Goal: Consume media (video, audio): Consume media (video, audio)

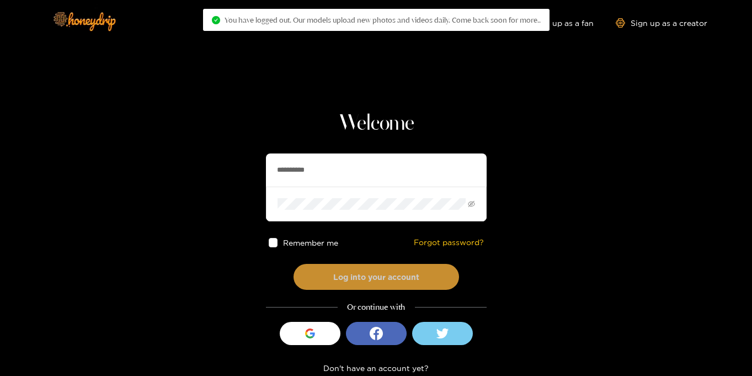
click at [432, 280] on button "Log into your account" at bounding box center [375, 277] width 165 height 26
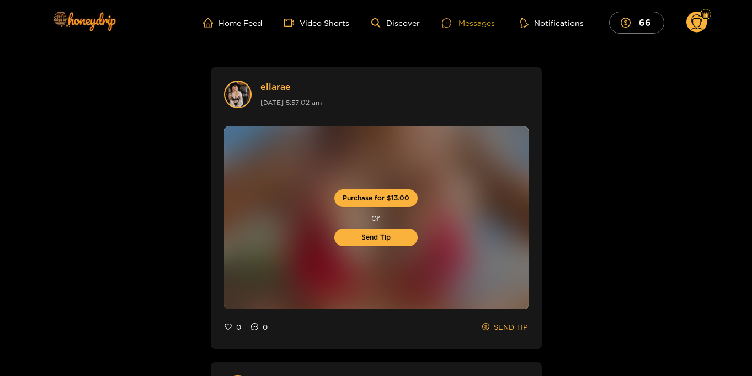
click at [484, 22] on div "Messages" at bounding box center [468, 23] width 53 height 13
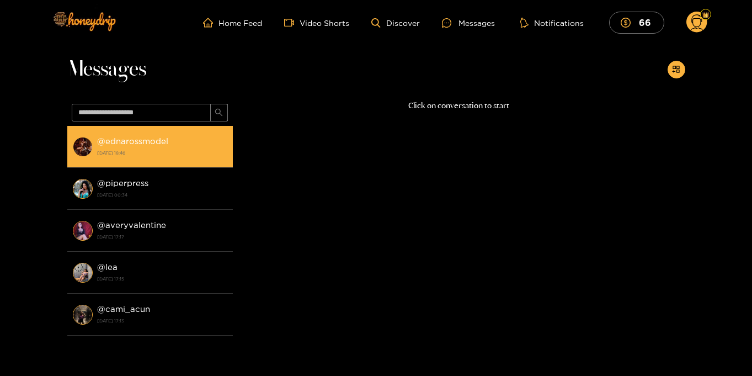
click at [170, 158] on div "@ ednarossmodel [DATE] 18:46" at bounding box center [162, 146] width 130 height 25
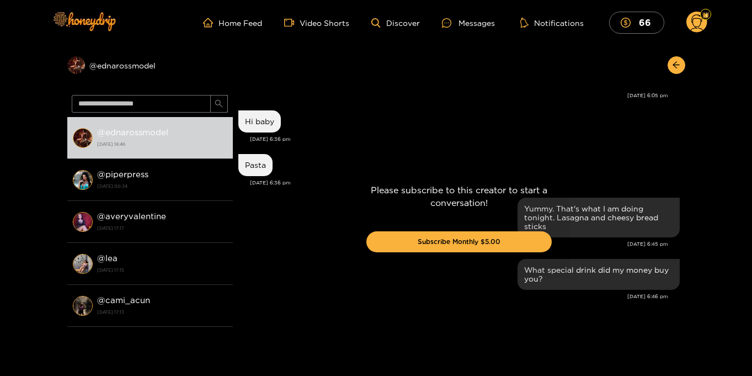
scroll to position [1059, 0]
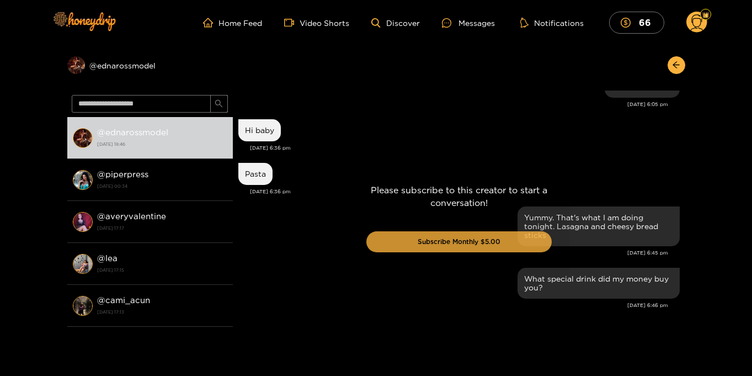
click at [423, 238] on button "Subscribe Monthly $5.00" at bounding box center [458, 241] width 185 height 21
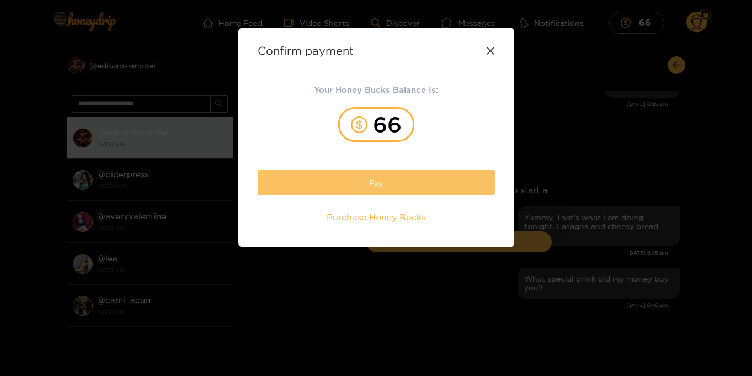
click at [398, 186] on button "Pay" at bounding box center [376, 182] width 237 height 26
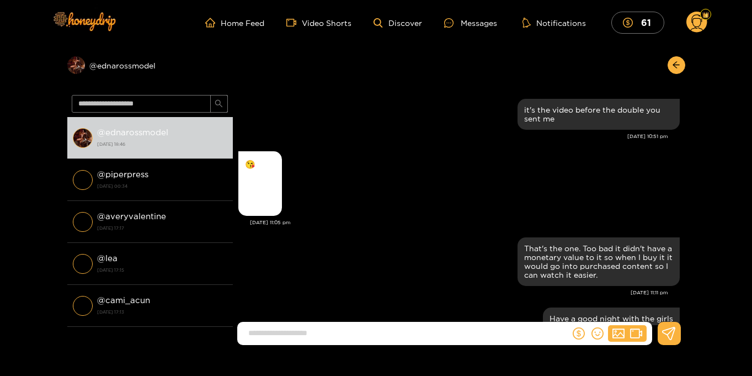
scroll to position [1059, 0]
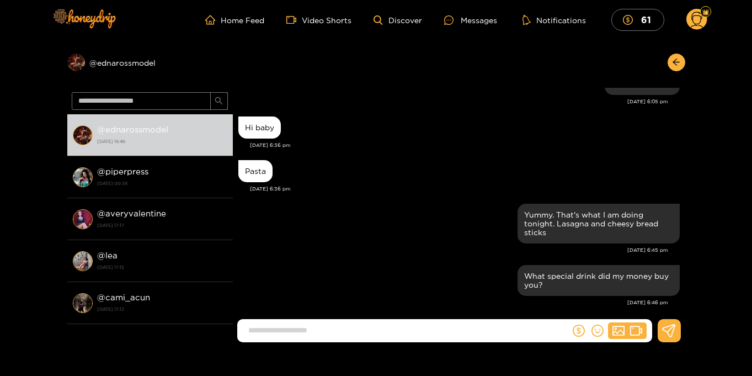
scroll to position [4, 0]
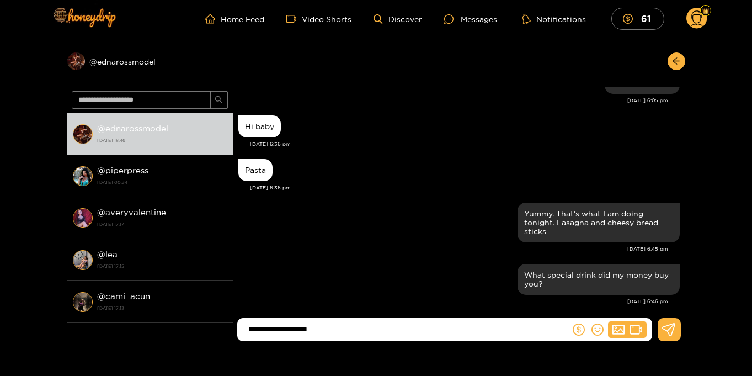
type input "**********"
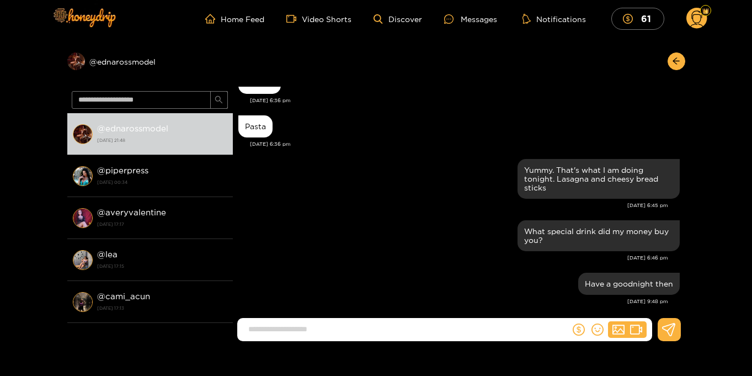
click at [699, 25] on circle at bounding box center [696, 18] width 21 height 21
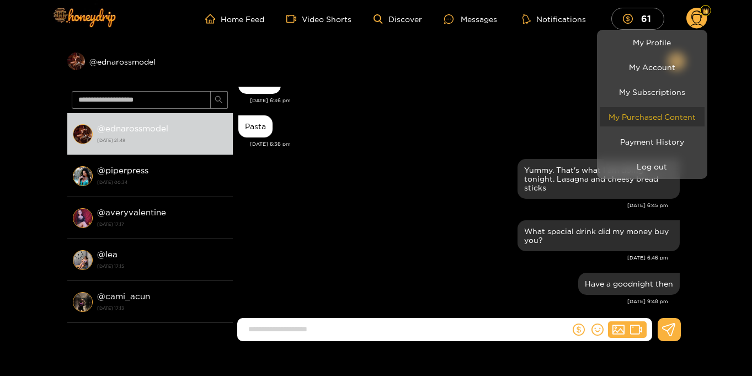
click at [668, 111] on link "My Purchased Content" at bounding box center [652, 116] width 105 height 19
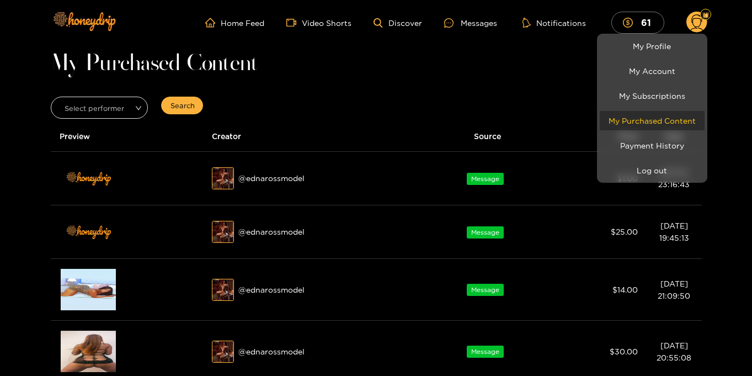
scroll to position [1, 0]
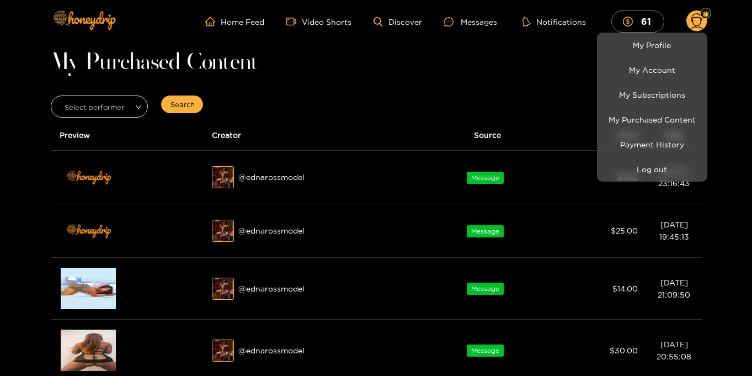
click at [719, 110] on div at bounding box center [376, 188] width 752 height 376
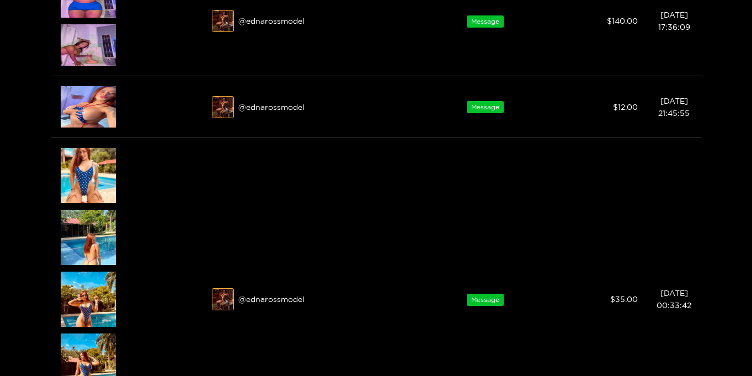
scroll to position [887, 0]
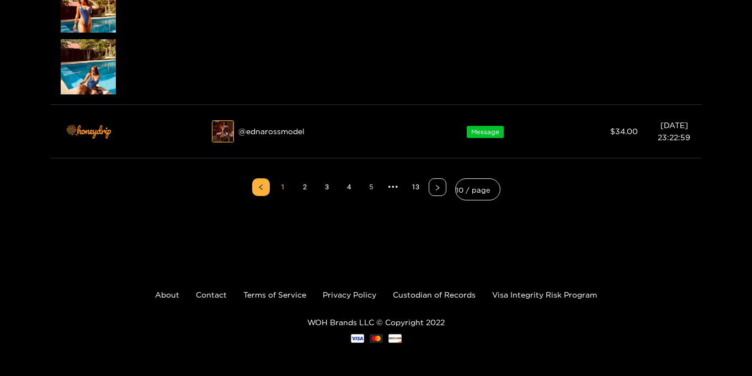
click at [371, 188] on link "5" at bounding box center [371, 187] width 17 height 17
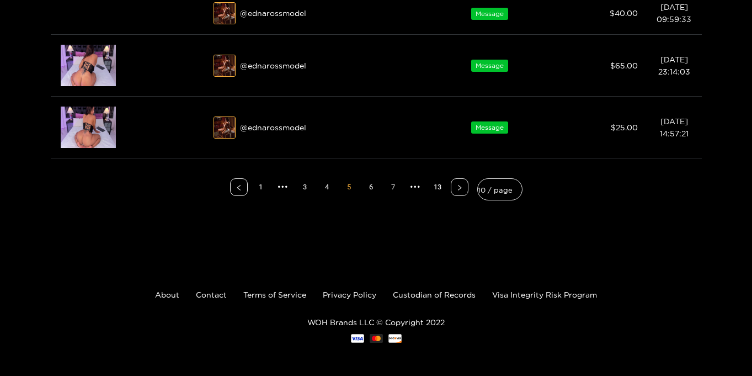
click at [395, 187] on link "7" at bounding box center [393, 187] width 17 height 17
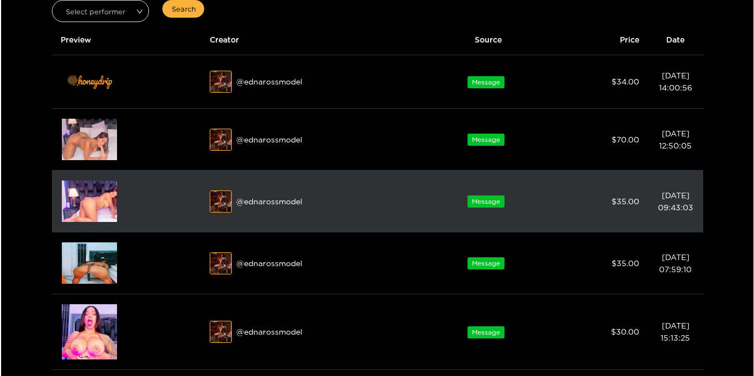
scroll to position [81, 0]
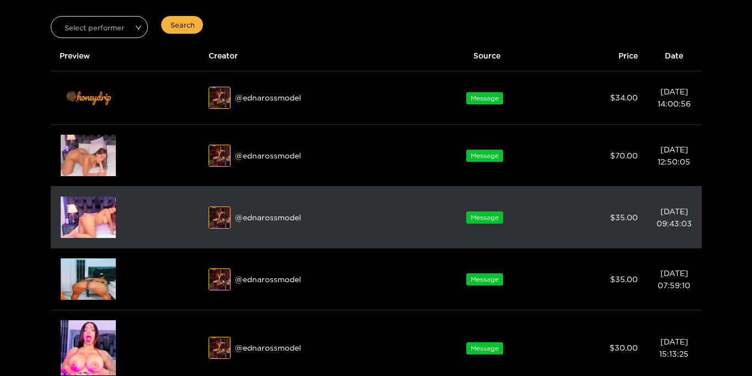
click at [87, 215] on img at bounding box center [88, 216] width 55 height 41
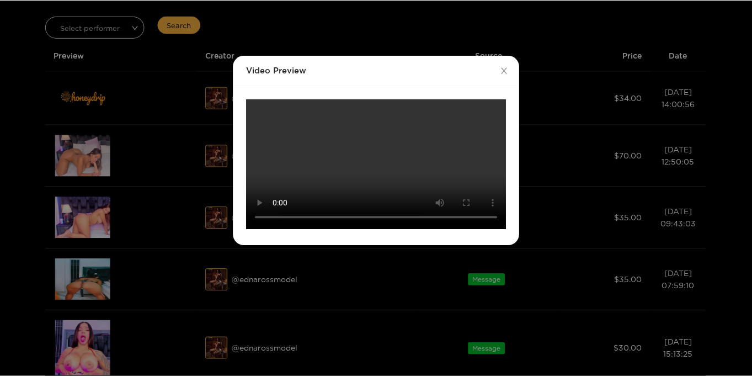
scroll to position [0, 0]
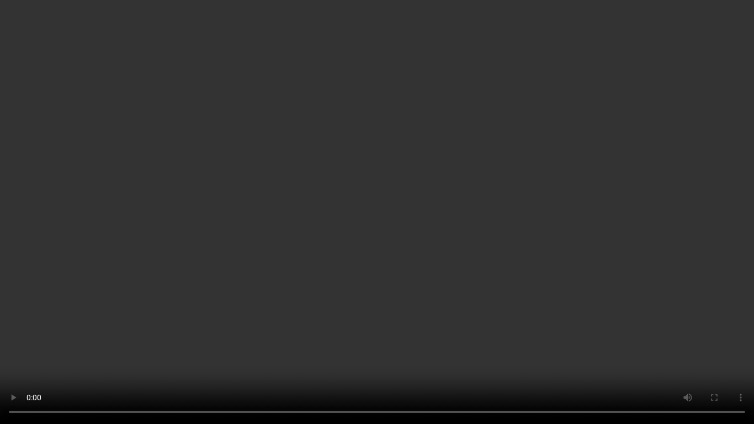
click at [718, 193] on video "Your browser does not support the video tag." at bounding box center [377, 212] width 754 height 424
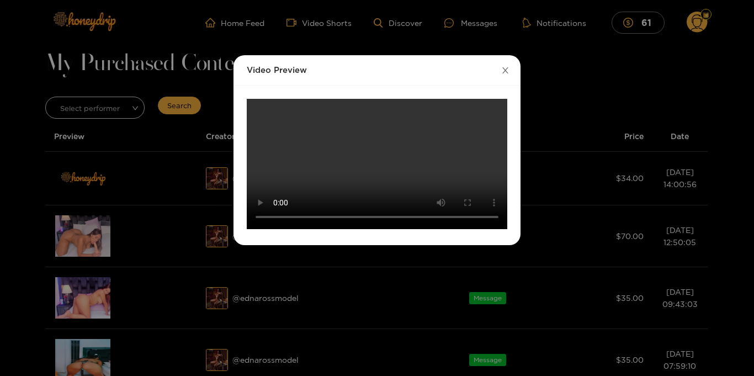
click at [504, 71] on icon "close" at bounding box center [505, 70] width 8 height 8
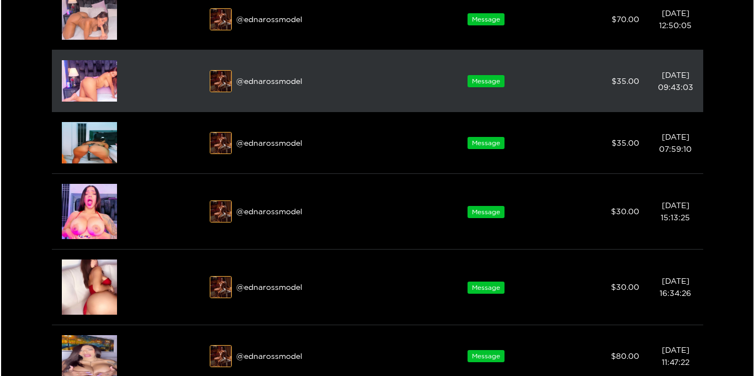
scroll to position [265, 0]
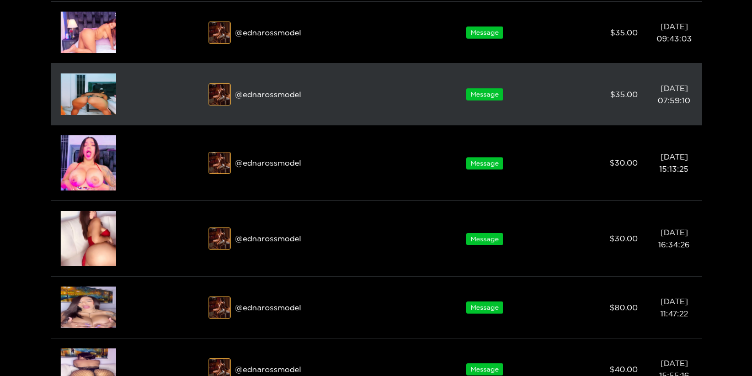
click at [86, 89] on img at bounding box center [88, 93] width 55 height 41
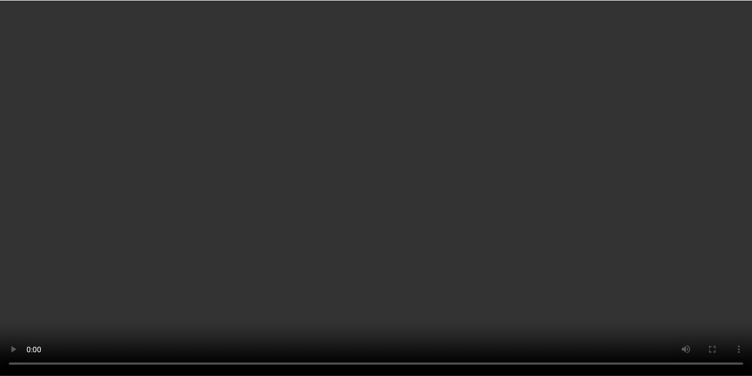
scroll to position [0, 0]
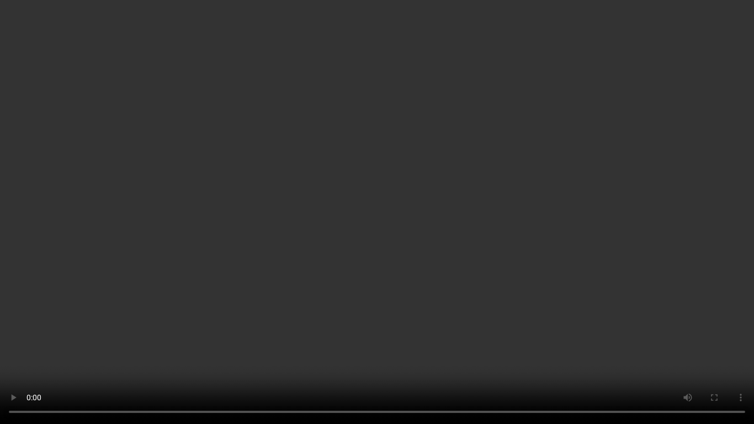
click at [699, 208] on video "Your browser does not support the video tag." at bounding box center [377, 212] width 754 height 424
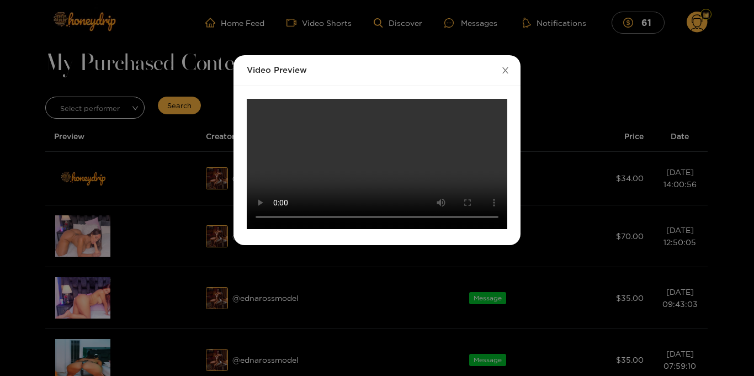
click at [505, 68] on icon "close" at bounding box center [505, 70] width 8 height 8
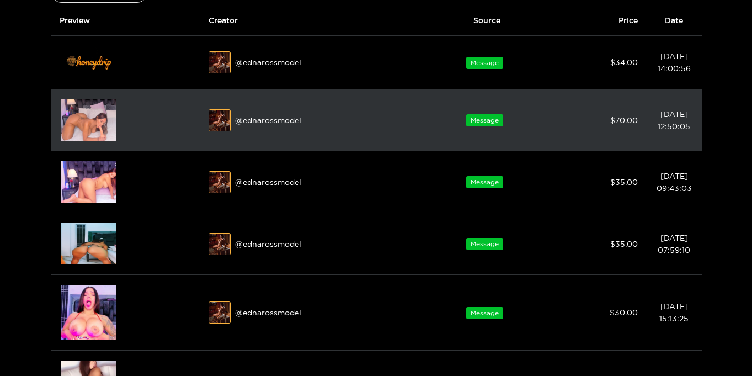
scroll to position [177, 0]
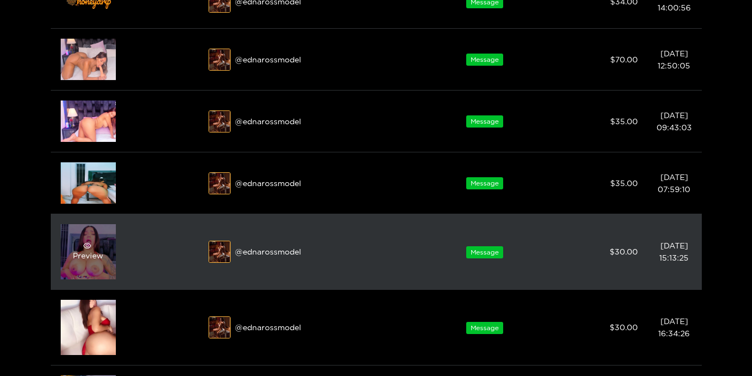
click at [76, 260] on div "Preview" at bounding box center [88, 252] width 30 height 20
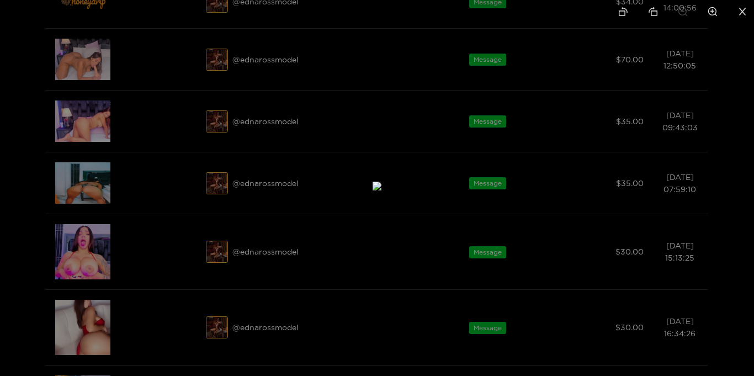
click at [742, 10] on icon "close" at bounding box center [742, 11] width 7 height 7
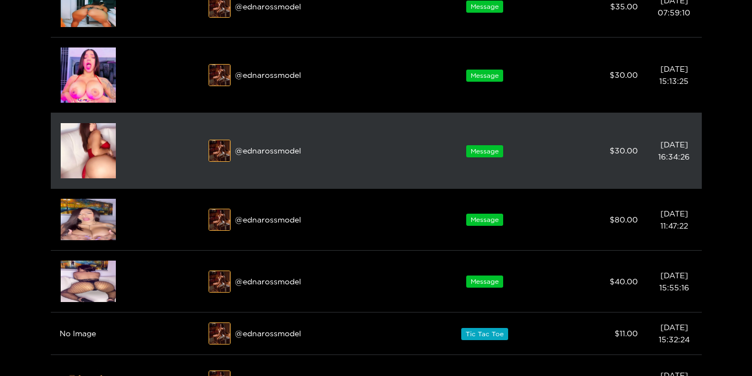
scroll to position [430, 0]
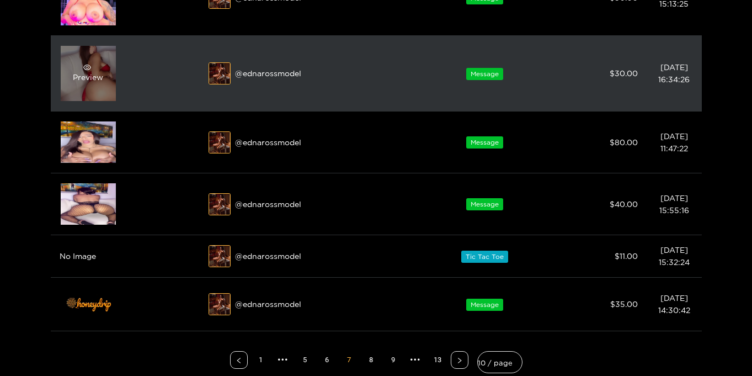
click at [91, 84] on div "Preview" at bounding box center [88, 73] width 55 height 55
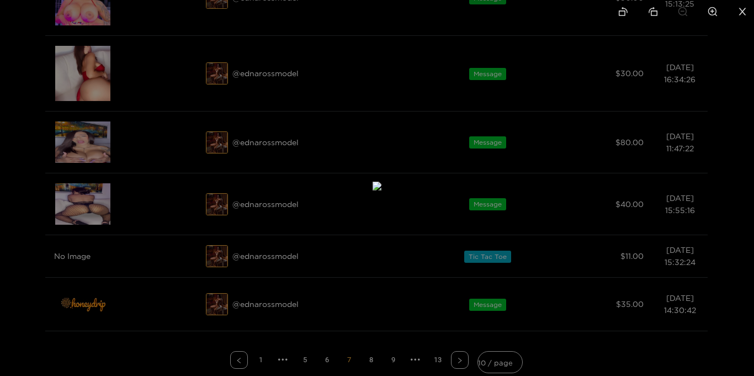
click at [739, 13] on icon "close" at bounding box center [742, 12] width 10 height 10
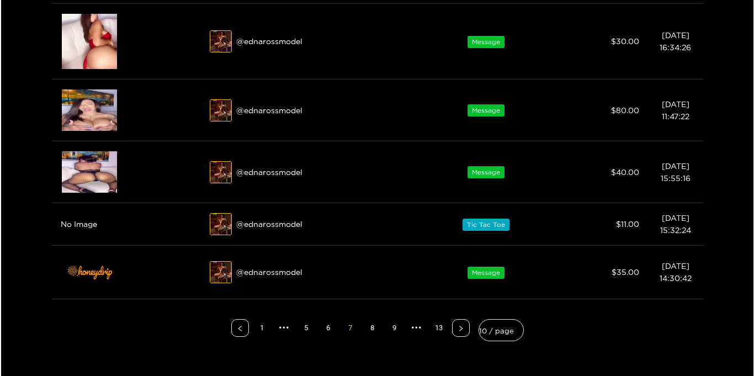
scroll to position [452, 0]
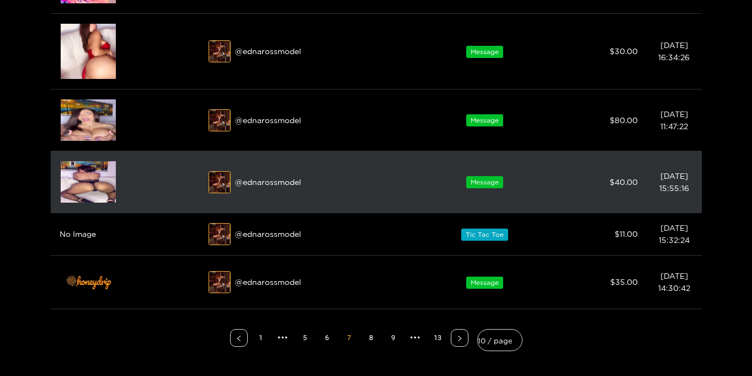
click at [93, 183] on img at bounding box center [88, 181] width 55 height 41
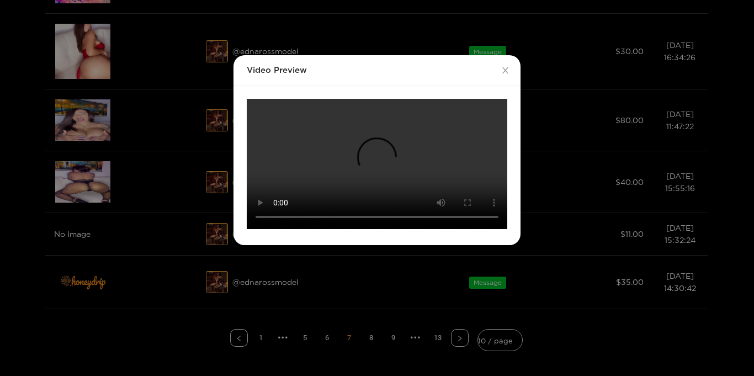
scroll to position [173, 0]
click at [476, 229] on video "Your browser does not support the video tag." at bounding box center [377, 164] width 260 height 130
click at [467, 229] on video "Your browser does not support the video tag." at bounding box center [377, 164] width 260 height 130
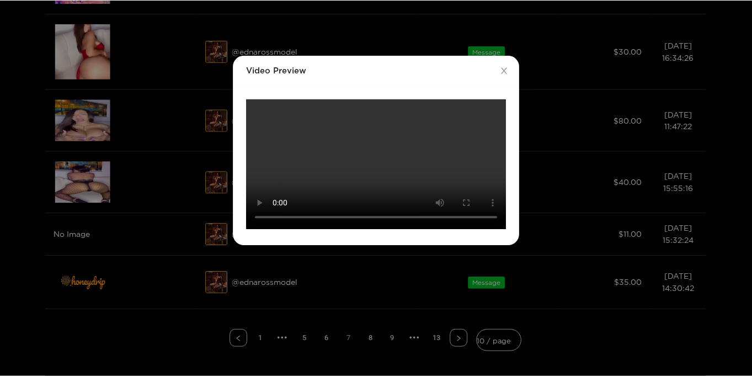
scroll to position [62, 0]
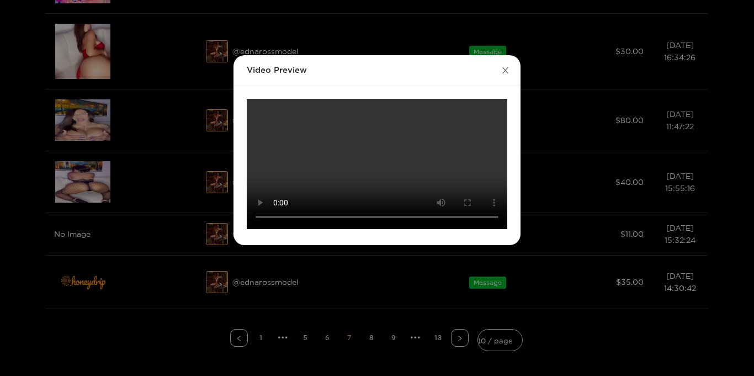
click at [505, 66] on icon "close" at bounding box center [505, 70] width 8 height 8
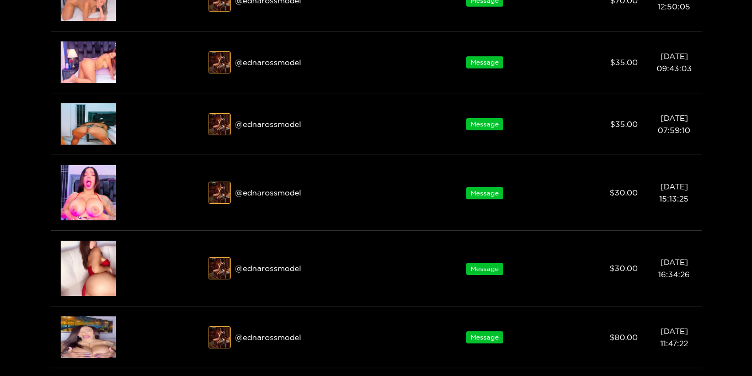
scroll to position [0, 0]
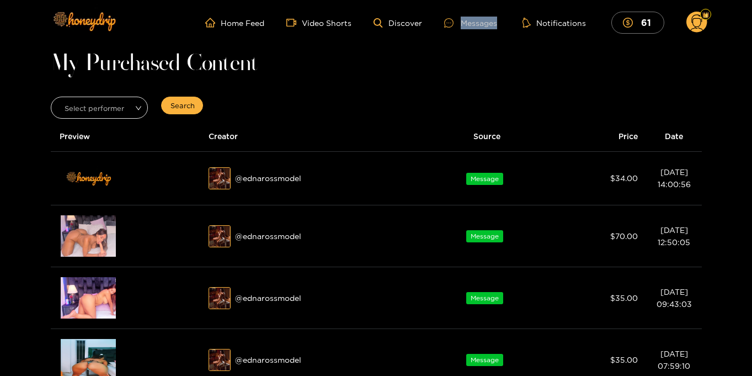
click at [440, 44] on div "Home Feed Video Shorts Discover Messages Notifications 61 61 0" at bounding box center [376, 22] width 662 height 45
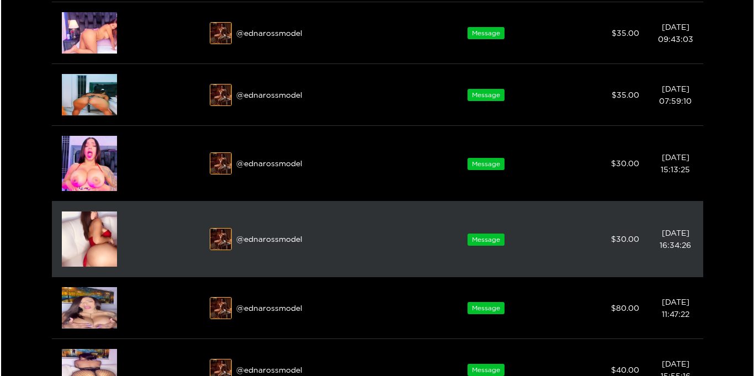
scroll to position [265, 0]
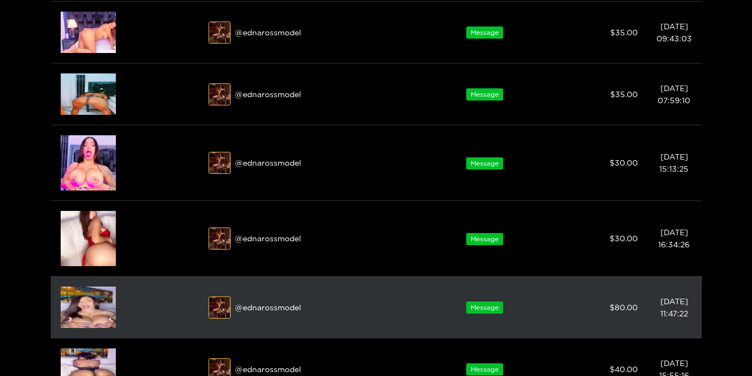
click at [86, 307] on img at bounding box center [88, 306] width 55 height 41
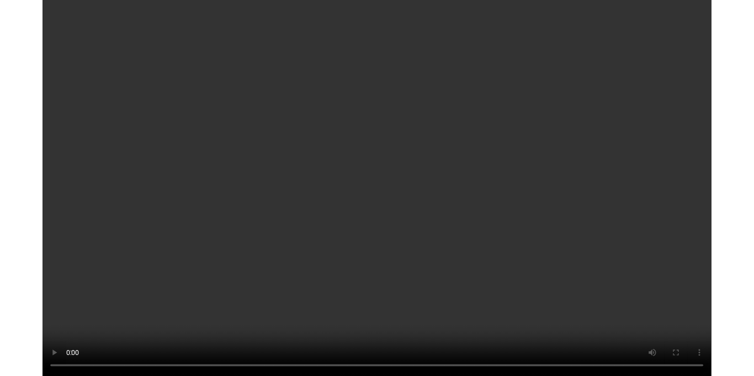
scroll to position [0, 0]
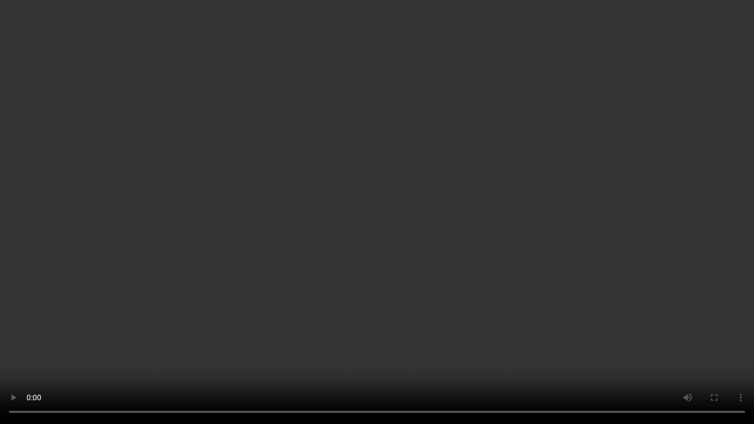
click at [712, 215] on video "Your browser does not support the video tag." at bounding box center [377, 212] width 754 height 424
click at [610, 261] on video "Your browser does not support the video tag." at bounding box center [377, 212] width 754 height 424
click at [677, 244] on video "Your browser does not support the video tag." at bounding box center [377, 212] width 754 height 424
click at [674, 243] on video "Your browser does not support the video tag." at bounding box center [377, 212] width 754 height 424
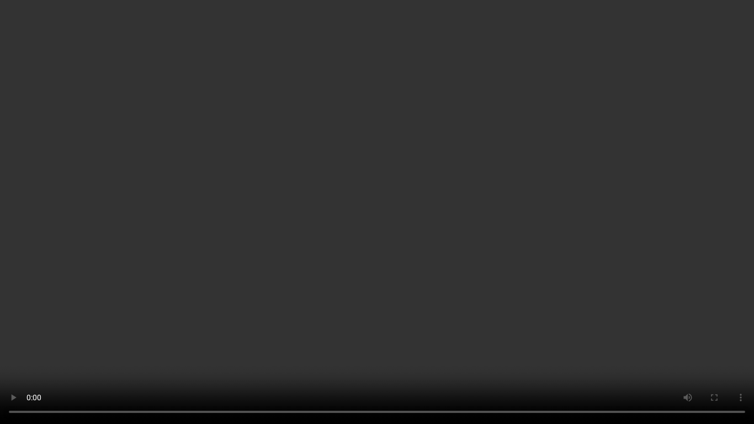
click at [674, 243] on video "Your browser does not support the video tag." at bounding box center [377, 212] width 754 height 424
click at [668, 245] on video "Your browser does not support the video tag." at bounding box center [377, 212] width 754 height 424
click at [33, 326] on video "Your browser does not support the video tag." at bounding box center [377, 212] width 754 height 424
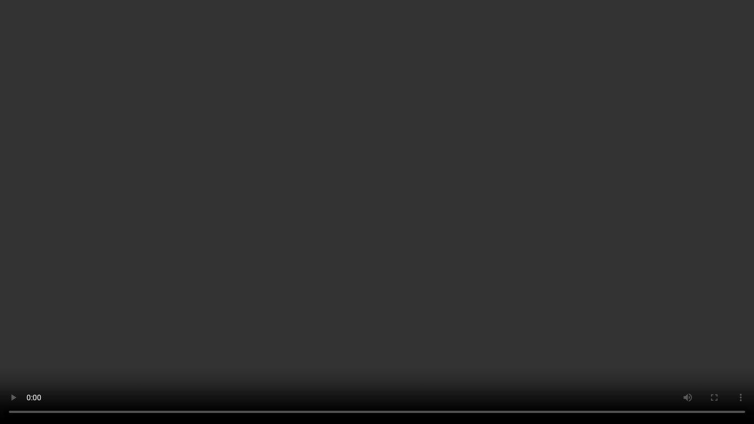
click at [33, 326] on video "Your browser does not support the video tag." at bounding box center [377, 212] width 754 height 424
click at [33, 325] on video "Your browser does not support the video tag." at bounding box center [377, 212] width 754 height 424
click at [717, 311] on video "Your browser does not support the video tag." at bounding box center [377, 212] width 754 height 424
click at [666, 231] on video "Your browser does not support the video tag." at bounding box center [377, 212] width 754 height 424
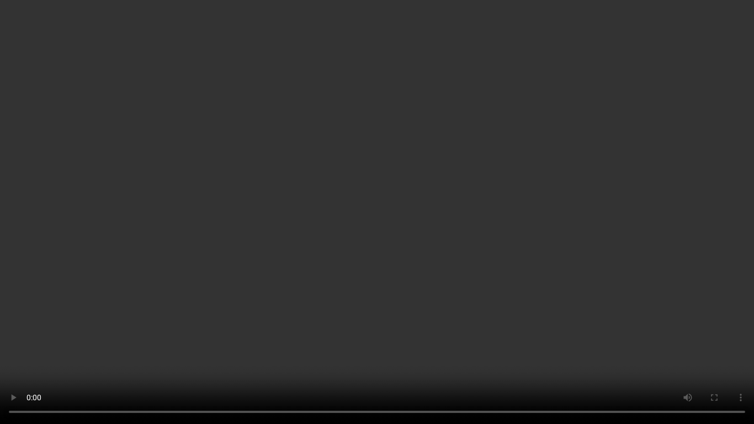
click at [528, 232] on video "Your browser does not support the video tag." at bounding box center [377, 212] width 754 height 424
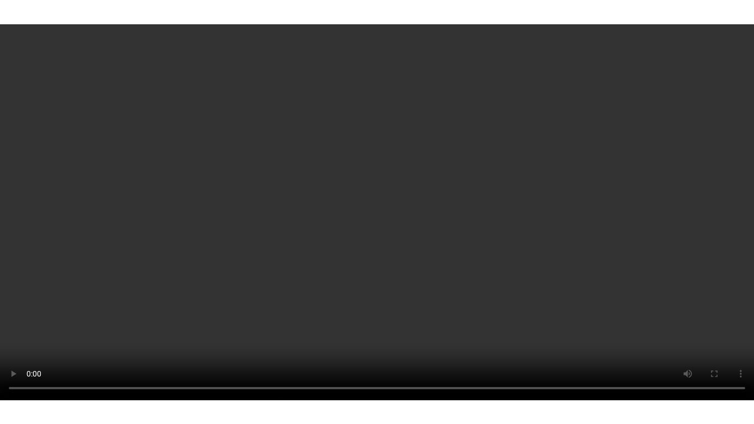
scroll to position [184, 0]
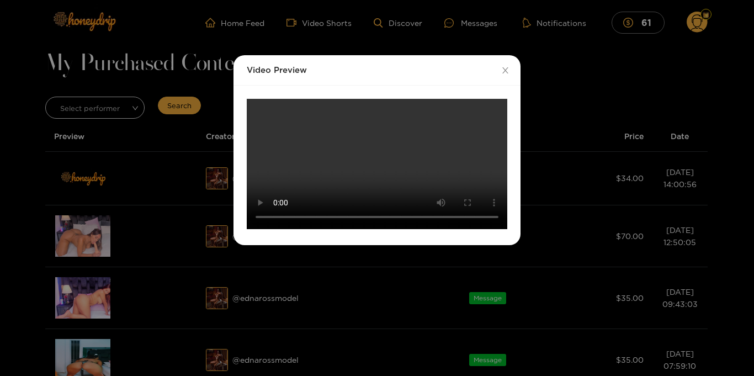
click at [466, 229] on video "Your browser does not support the video tag." at bounding box center [377, 164] width 260 height 130
click at [430, 217] on video "Your browser does not support the video tag." at bounding box center [377, 164] width 260 height 130
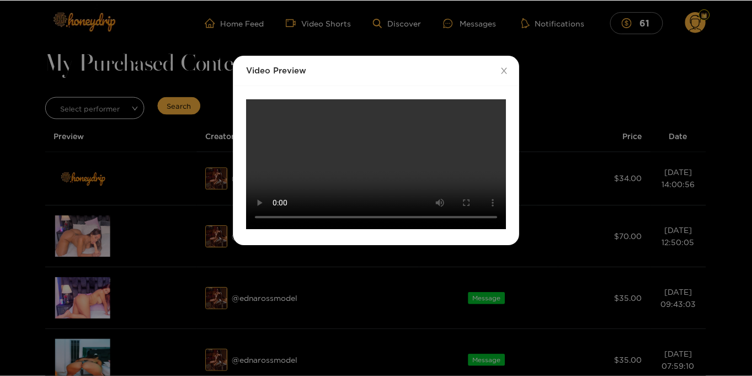
scroll to position [0, 0]
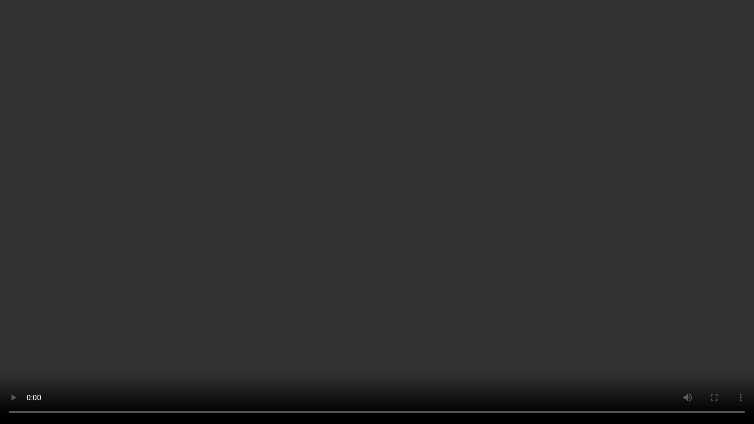
click at [647, 220] on video "Your browser does not support the video tag." at bounding box center [377, 212] width 754 height 424
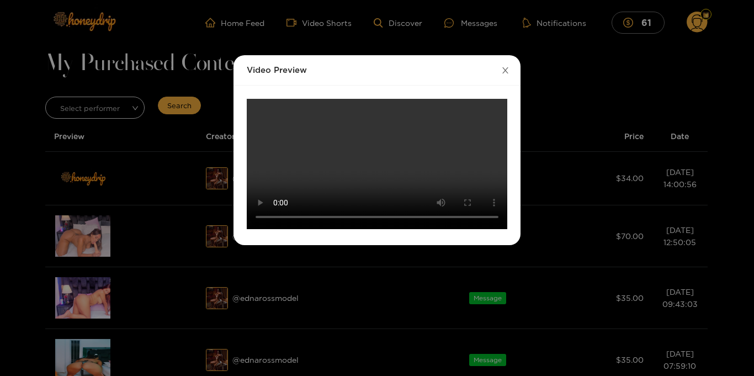
click at [503, 72] on icon "close" at bounding box center [505, 70] width 8 height 8
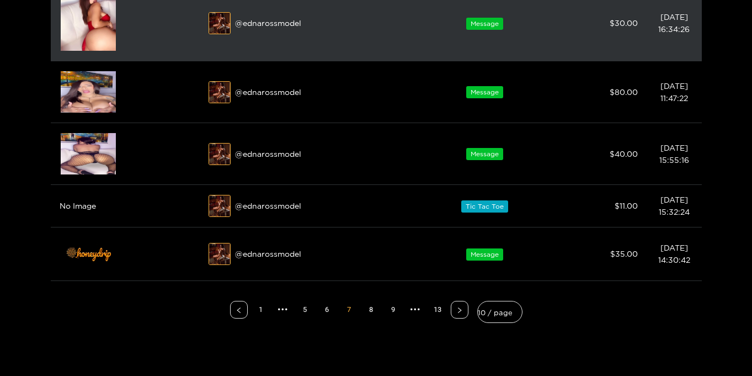
scroll to position [521, 0]
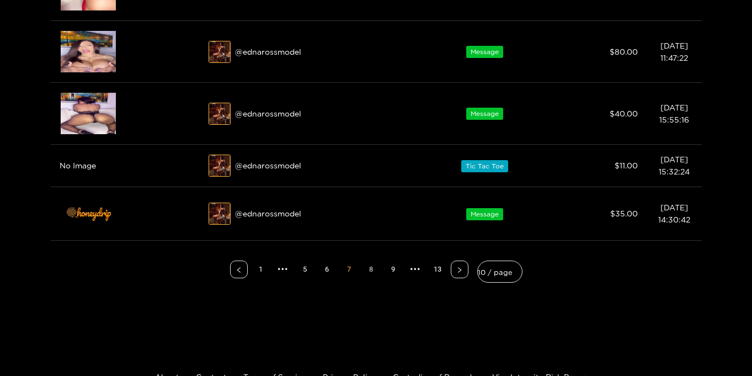
click at [370, 269] on link "8" at bounding box center [371, 269] width 17 height 17
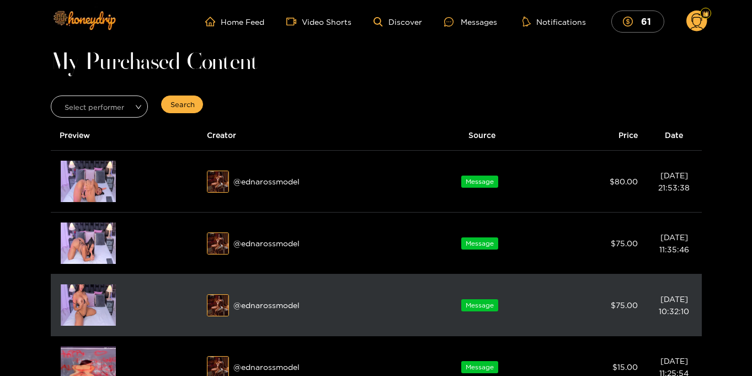
scroll to position [0, 0]
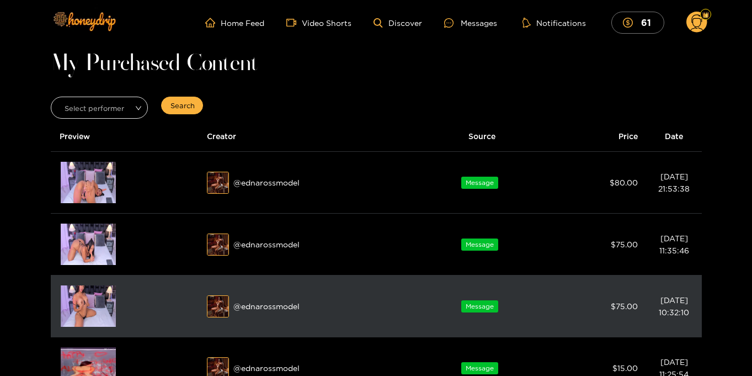
click at [88, 320] on img at bounding box center [88, 305] width 55 height 41
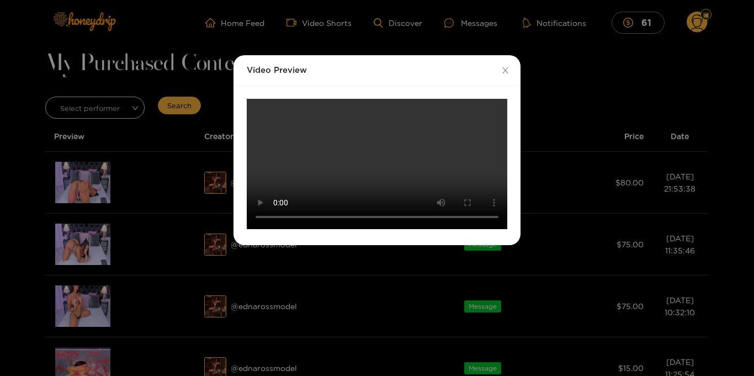
click at [379, 182] on video "Your browser does not support the video tag." at bounding box center [377, 164] width 260 height 130
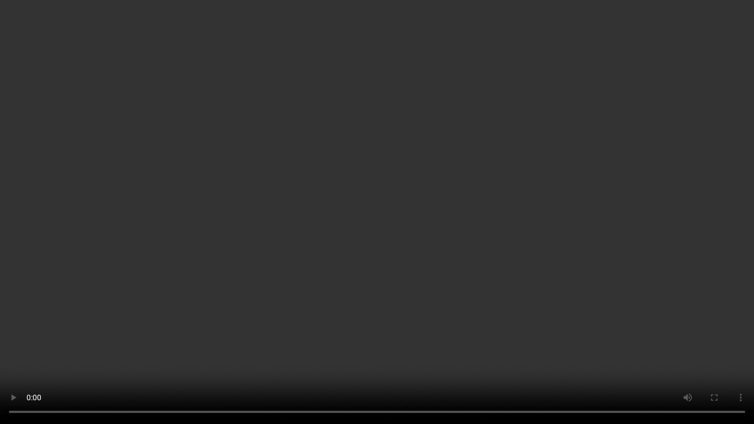
click at [646, 209] on video "Your browser does not support the video tag." at bounding box center [377, 212] width 754 height 424
click at [622, 298] on video "Your browser does not support the video tag." at bounding box center [377, 212] width 754 height 424
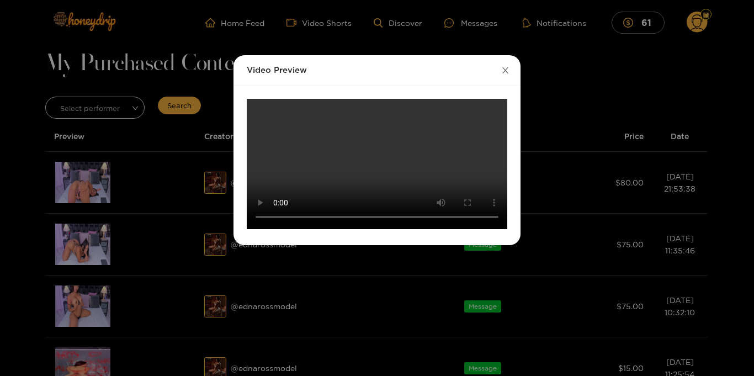
click at [509, 73] on span "Close" at bounding box center [504, 70] width 31 height 31
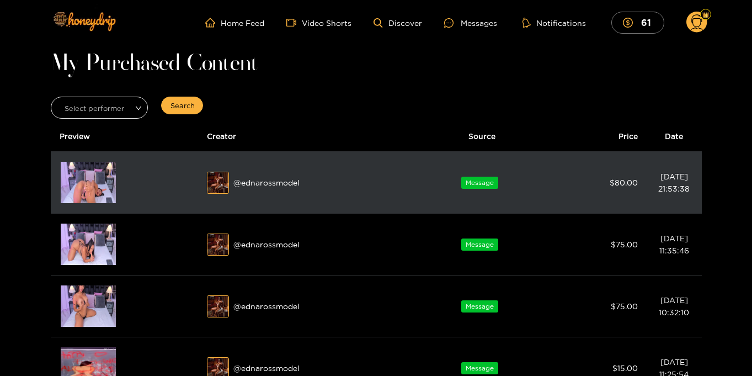
click at [87, 181] on img at bounding box center [88, 182] width 55 height 41
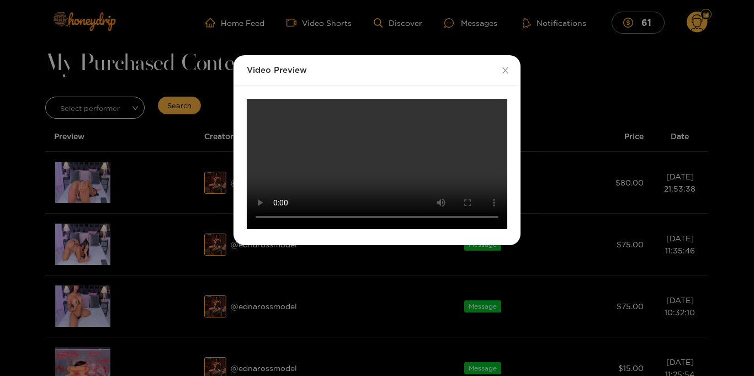
click at [322, 166] on video "Your browser does not support the video tag." at bounding box center [377, 164] width 260 height 130
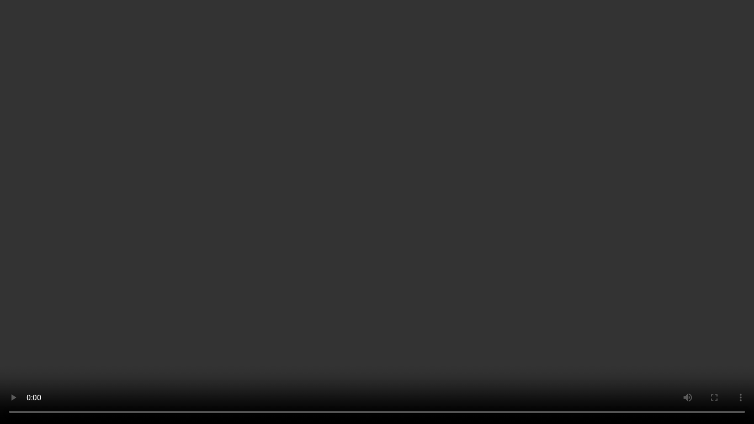
click at [62, 289] on video "Your browser does not support the video tag." at bounding box center [377, 212] width 754 height 424
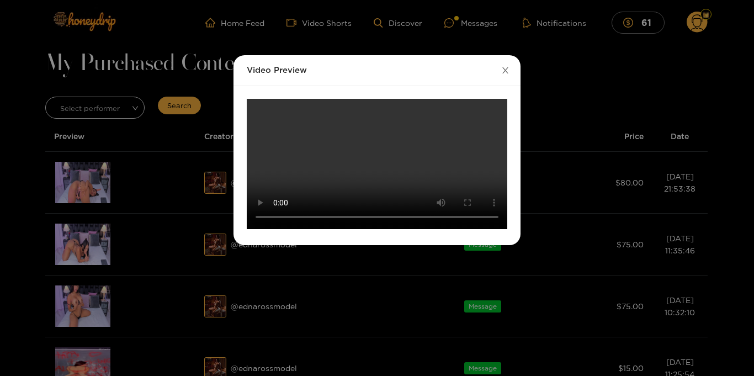
click at [505, 70] on icon "close" at bounding box center [505, 70] width 6 height 6
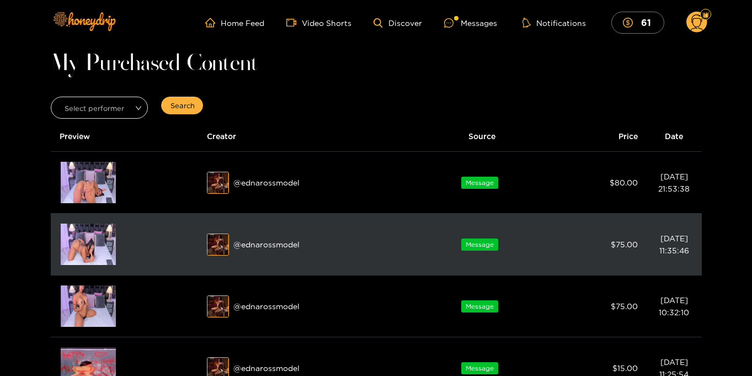
click at [84, 250] on img at bounding box center [88, 243] width 55 height 41
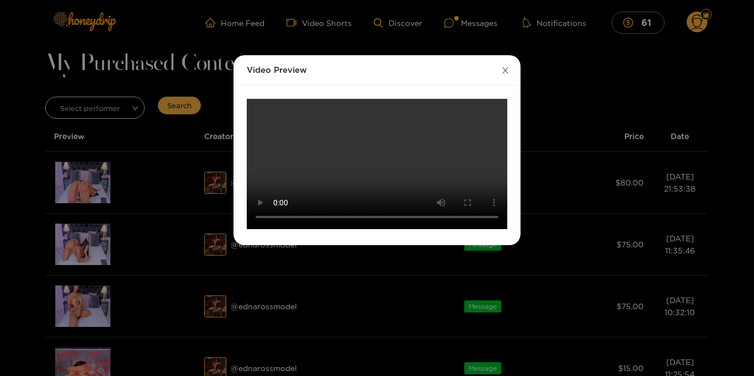
click at [508, 68] on icon "close" at bounding box center [505, 70] width 8 height 8
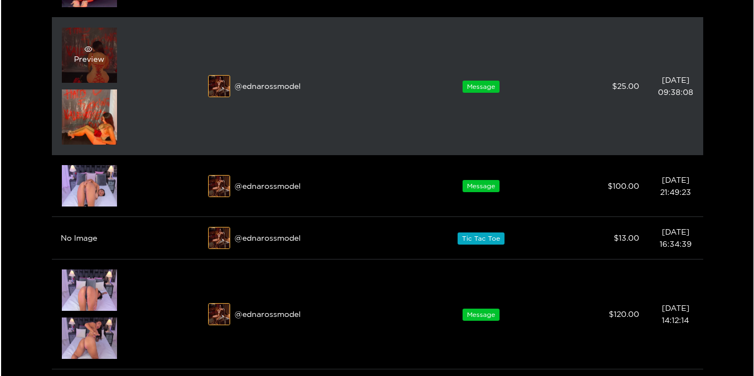
scroll to position [440, 0]
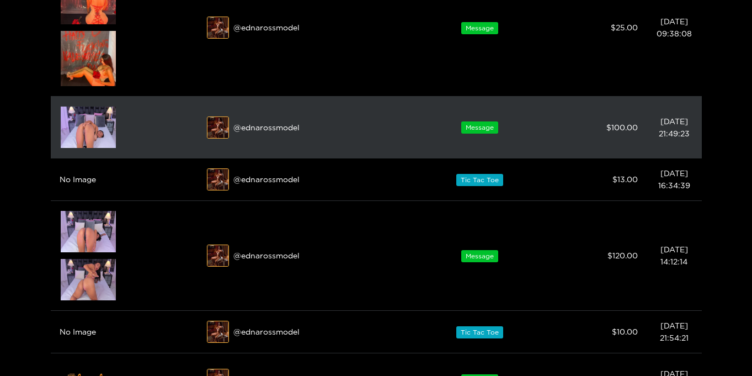
click at [79, 127] on img at bounding box center [88, 126] width 55 height 41
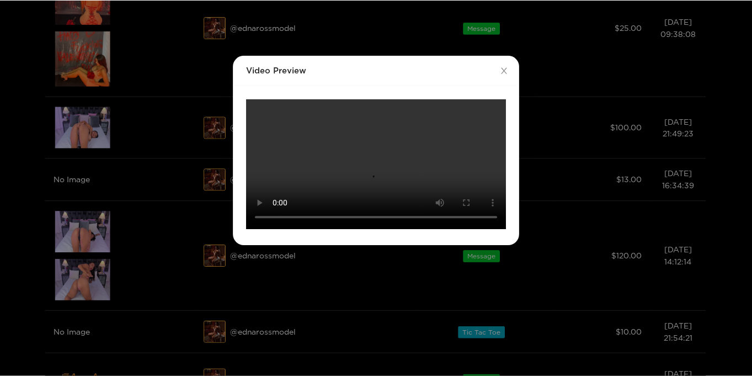
scroll to position [0, 0]
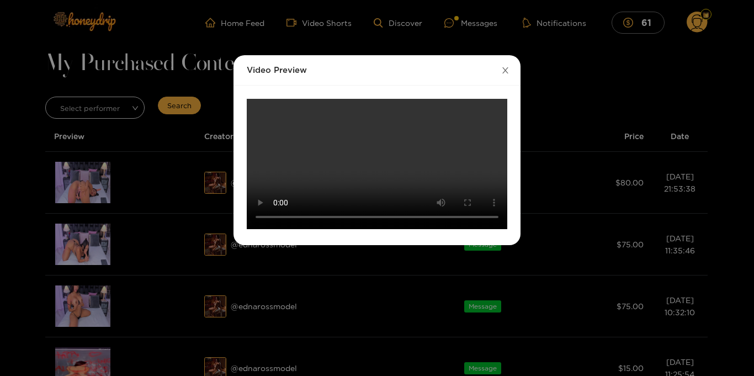
click at [503, 68] on icon "close" at bounding box center [505, 70] width 6 height 6
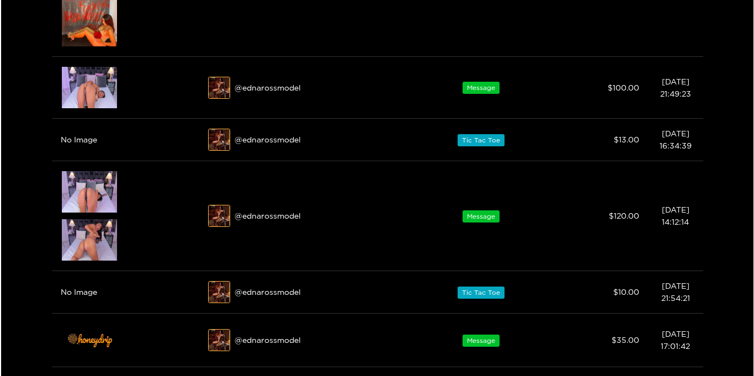
scroll to position [484, 0]
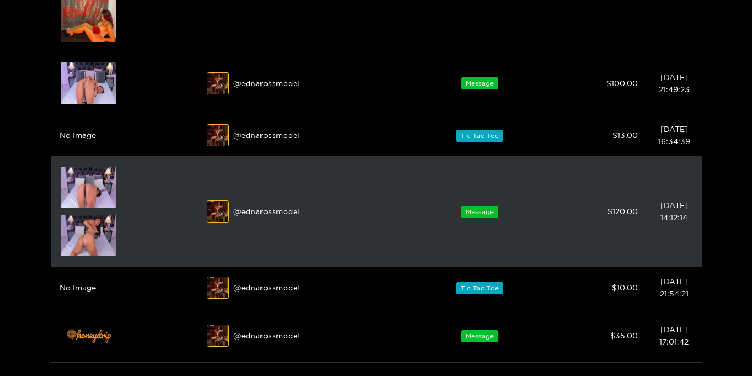
click at [81, 196] on img at bounding box center [88, 187] width 55 height 41
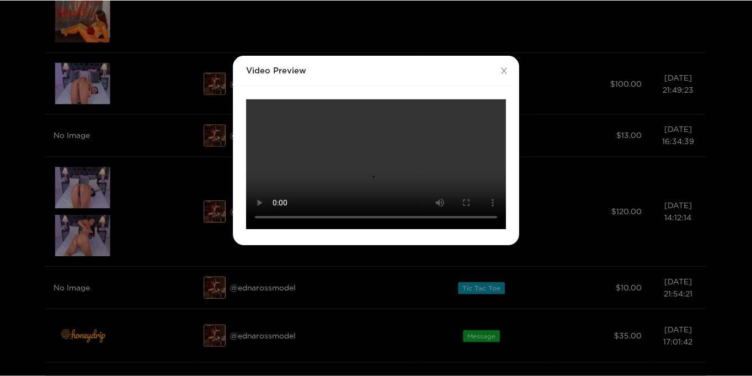
scroll to position [0, 0]
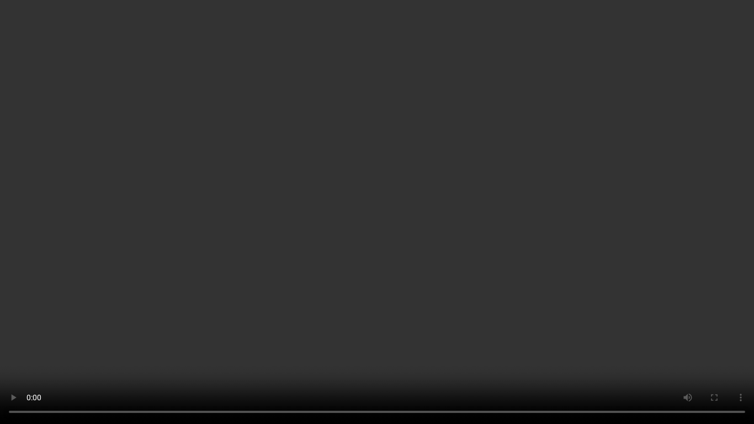
click at [675, 237] on video "Your browser does not support the video tag." at bounding box center [377, 212] width 754 height 424
click at [676, 235] on video "Your browser does not support the video tag." at bounding box center [377, 212] width 754 height 424
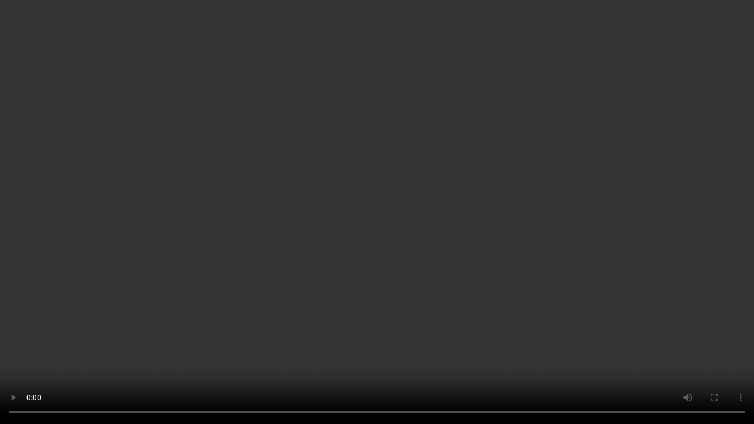
click at [676, 235] on video "Your browser does not support the video tag." at bounding box center [377, 212] width 754 height 424
click at [59, 296] on video "Your browser does not support the video tag." at bounding box center [377, 212] width 754 height 424
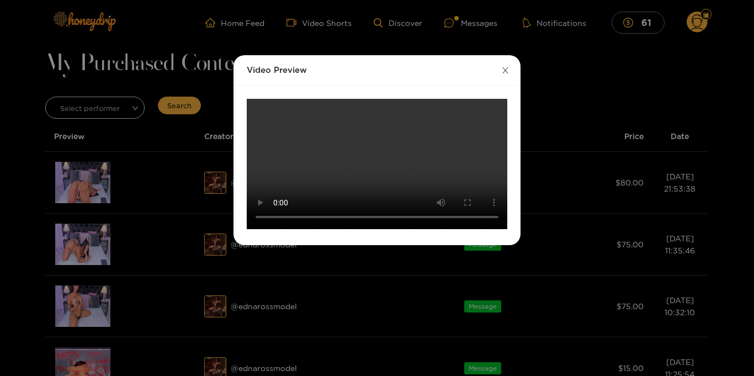
click at [505, 70] on icon "close" at bounding box center [505, 70] width 8 height 8
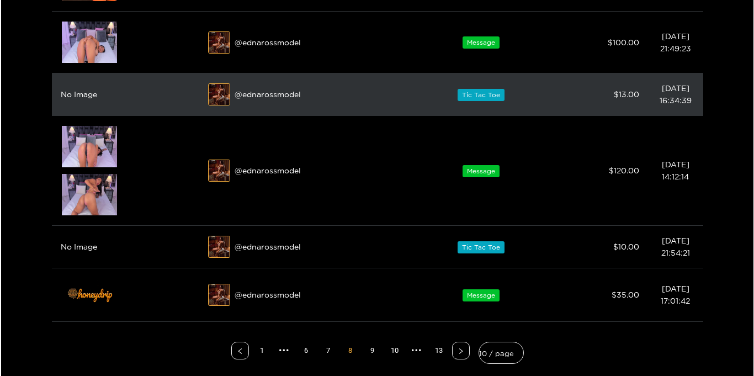
scroll to position [531, 0]
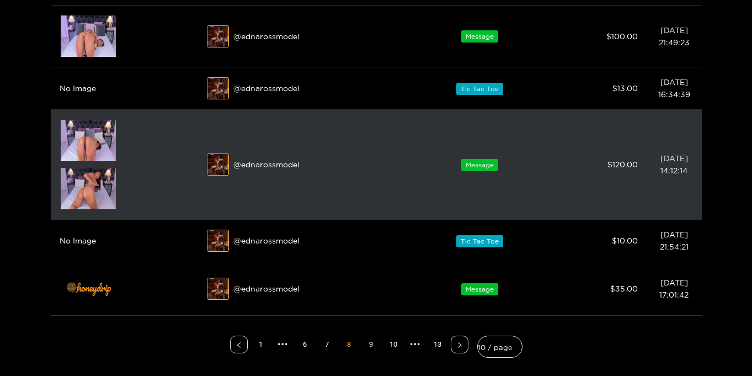
click at [91, 195] on img at bounding box center [88, 188] width 55 height 41
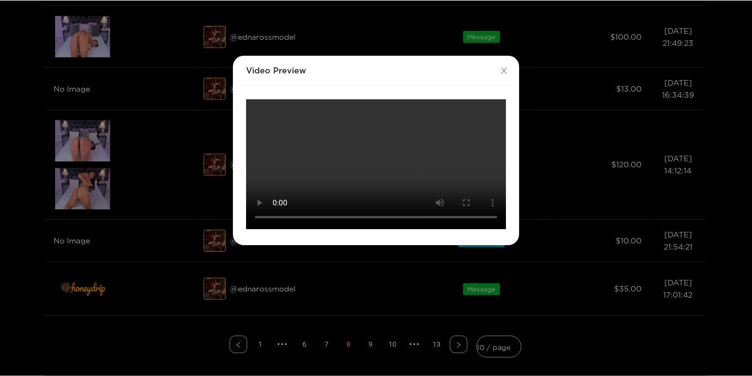
scroll to position [0, 0]
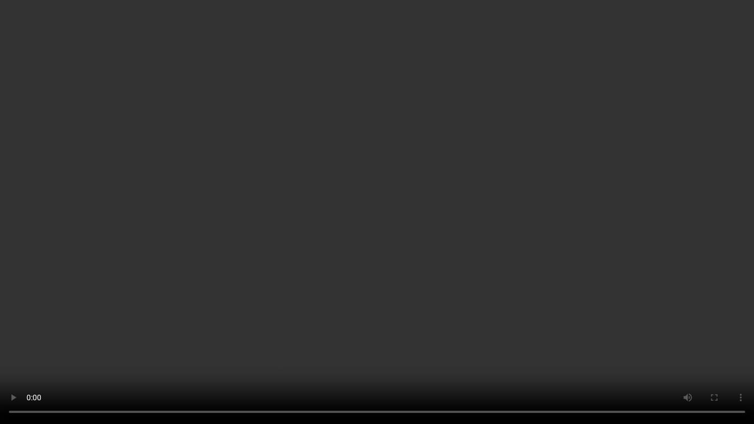
click at [684, 235] on video "Your browser does not support the video tag." at bounding box center [377, 212] width 754 height 424
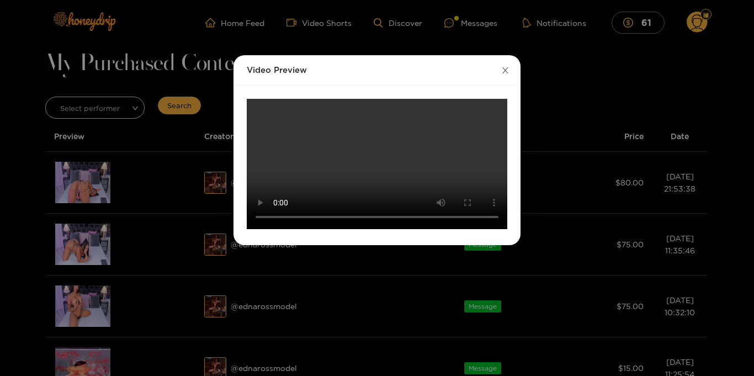
click at [505, 73] on icon "close" at bounding box center [505, 70] width 8 height 8
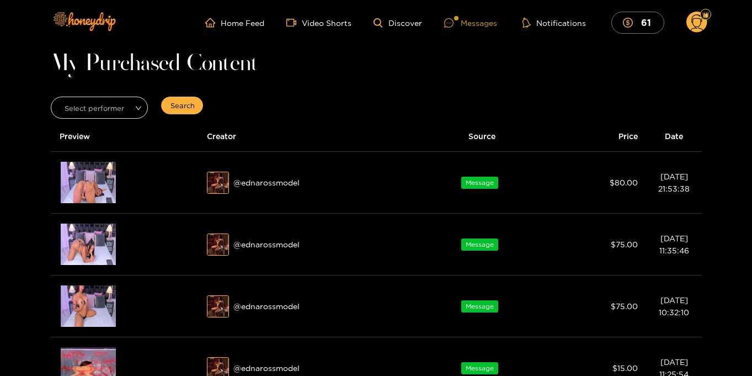
click at [467, 22] on div "Messages" at bounding box center [470, 23] width 53 height 13
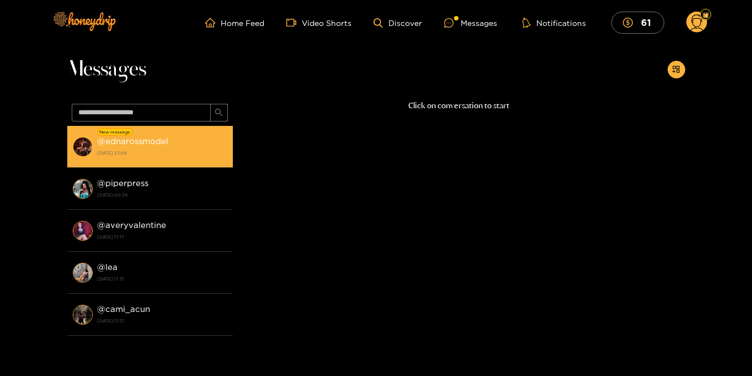
click at [199, 146] on div "@ ednarossmodel 23 August 2025 23:08" at bounding box center [162, 146] width 130 height 25
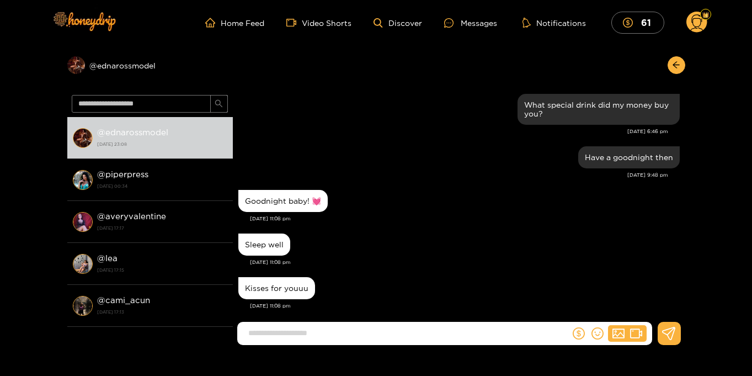
scroll to position [981, 0]
click at [696, 22] on circle at bounding box center [696, 22] width 21 height 21
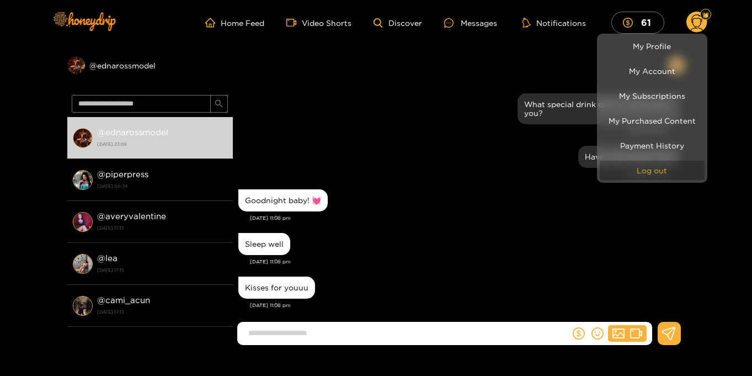
click at [642, 173] on button "Log out" at bounding box center [652, 170] width 105 height 19
